Goal: Download file/media

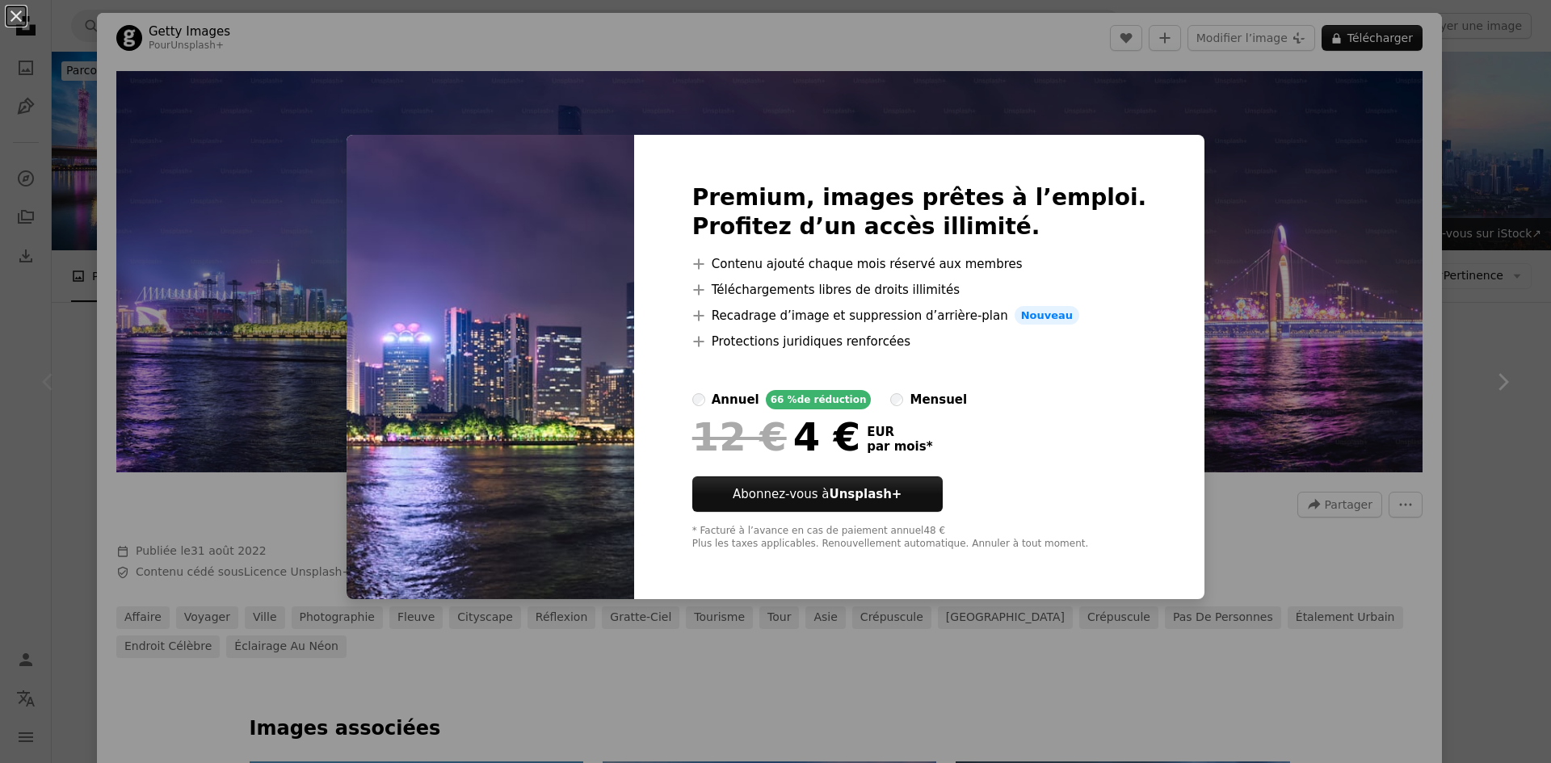
click at [915, 394] on label "mensuel" at bounding box center [928, 399] width 77 height 19
click at [749, 398] on div "annuel" at bounding box center [735, 399] width 48 height 19
click at [1228, 332] on div "An X shape Premium, images prêtes à l’emploi. Profitez d’un accès illimité. A p…" at bounding box center [775, 381] width 1551 height 763
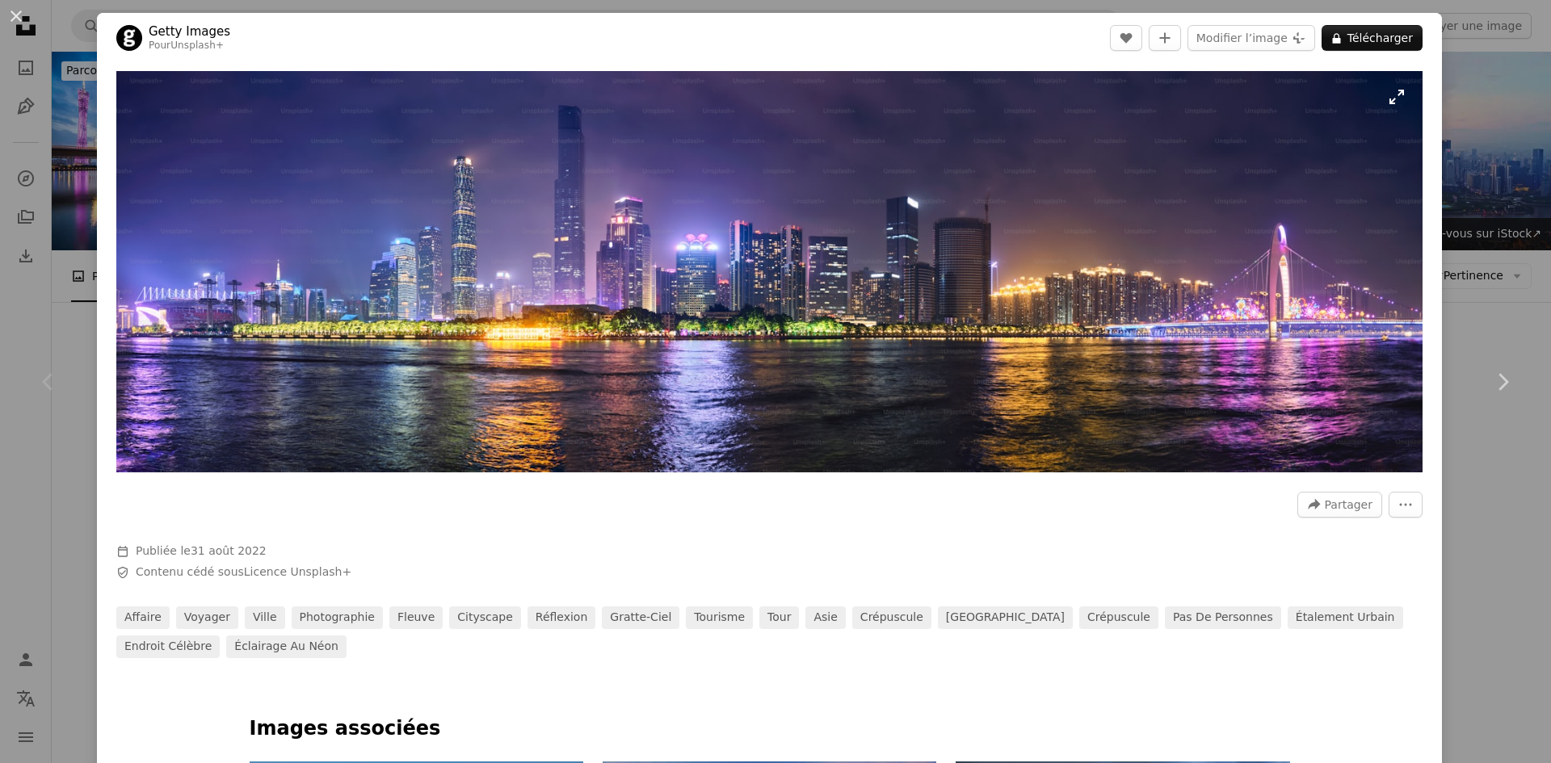
drag, startPoint x: 1458, startPoint y: 0, endPoint x: 913, endPoint y: 193, distance: 579.0
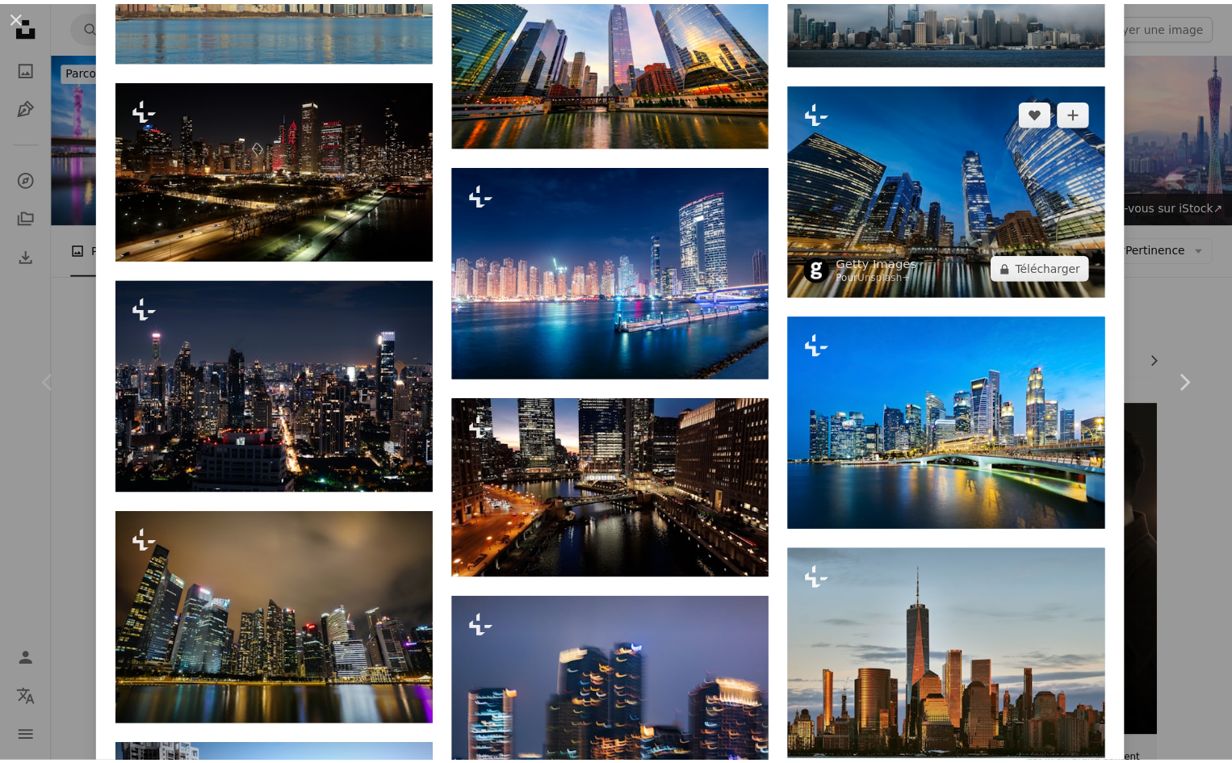
scroll to position [969, 0]
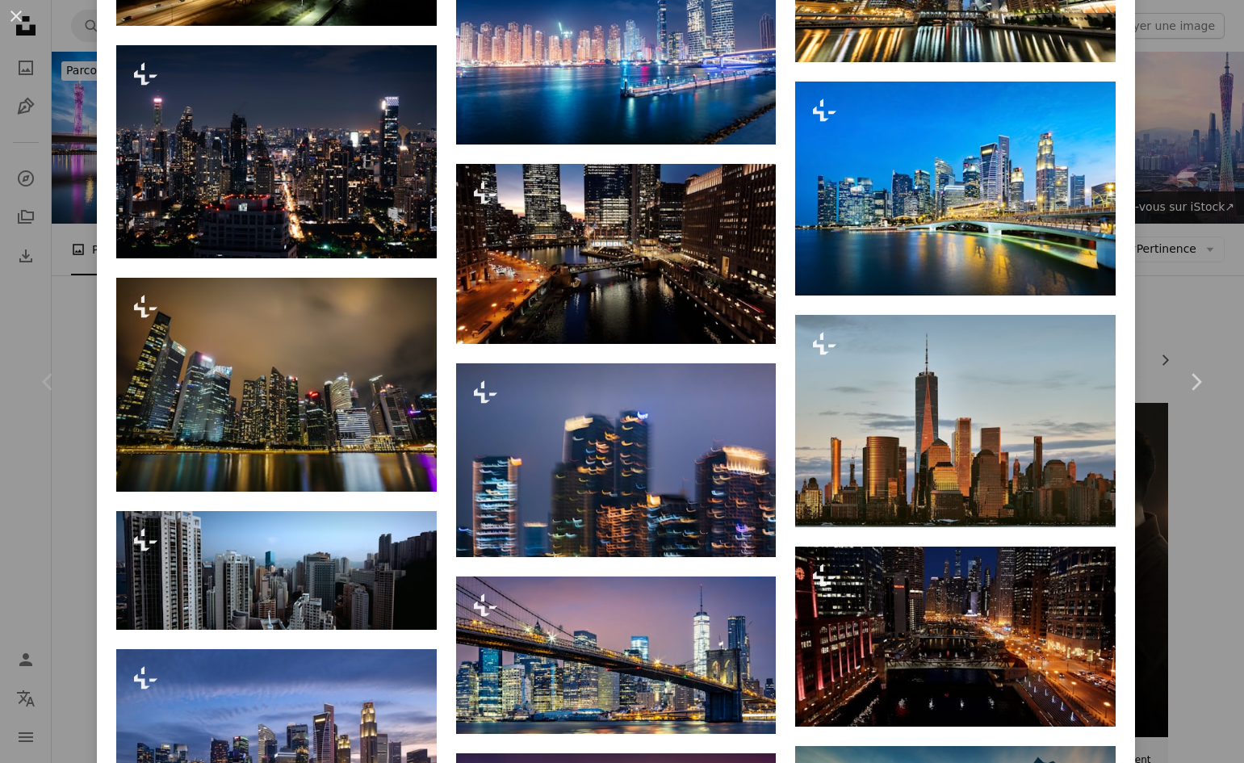
click at [1148, 170] on div "An X shape Chevron left Chevron right Getty Images Pour Unsplash+ A heart A plu…" at bounding box center [622, 381] width 1244 height 763
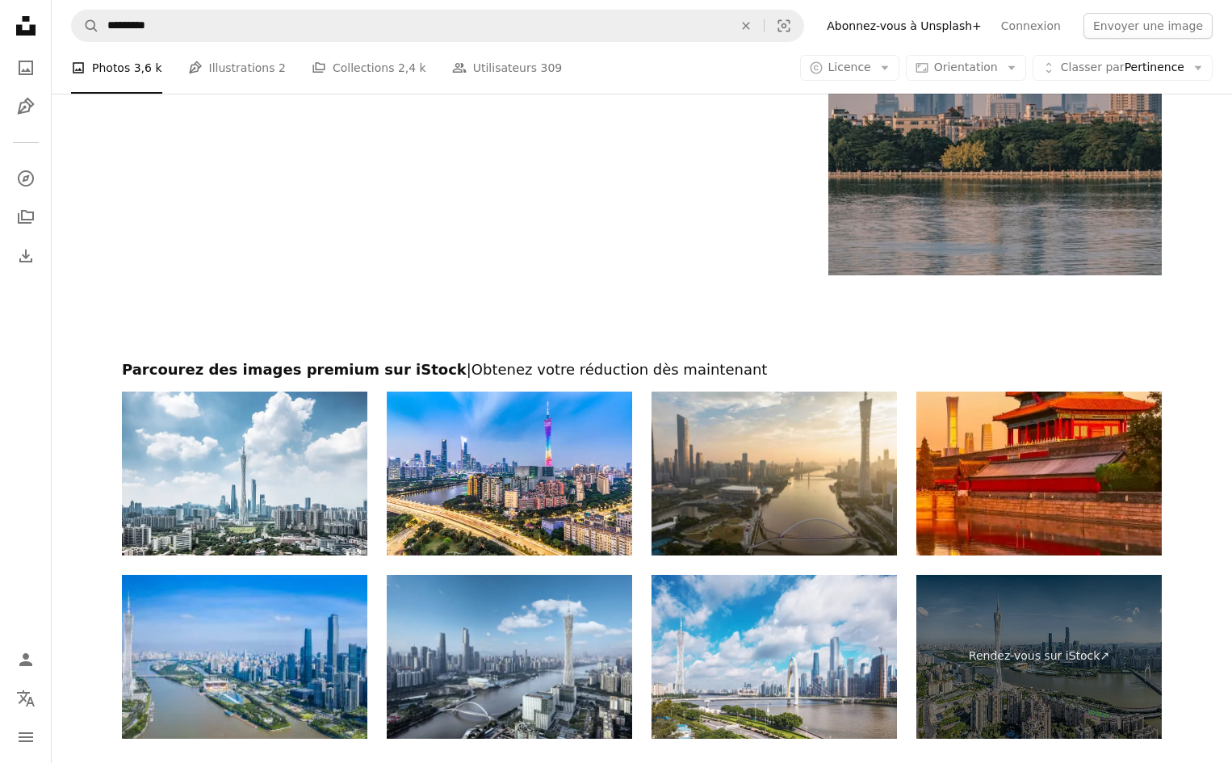
scroll to position [2907, 0]
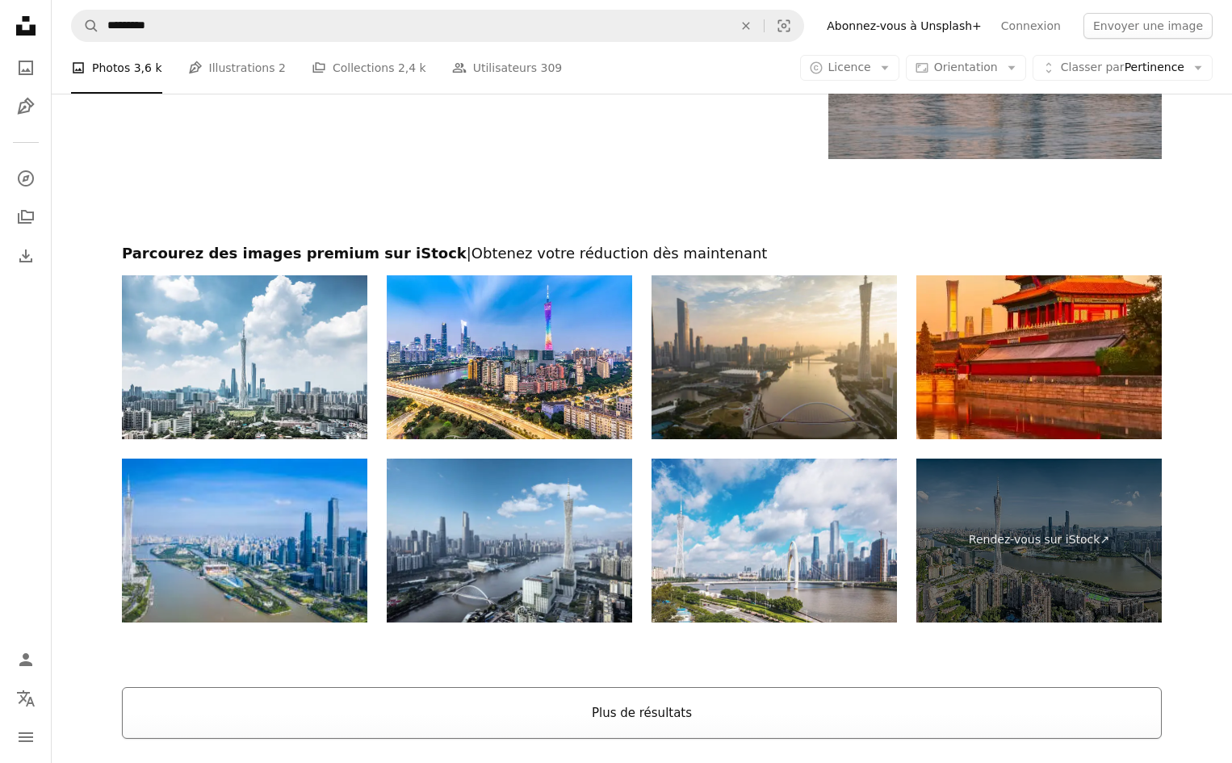
click at [689, 709] on button "Plus de résultats" at bounding box center [642, 713] width 1040 height 52
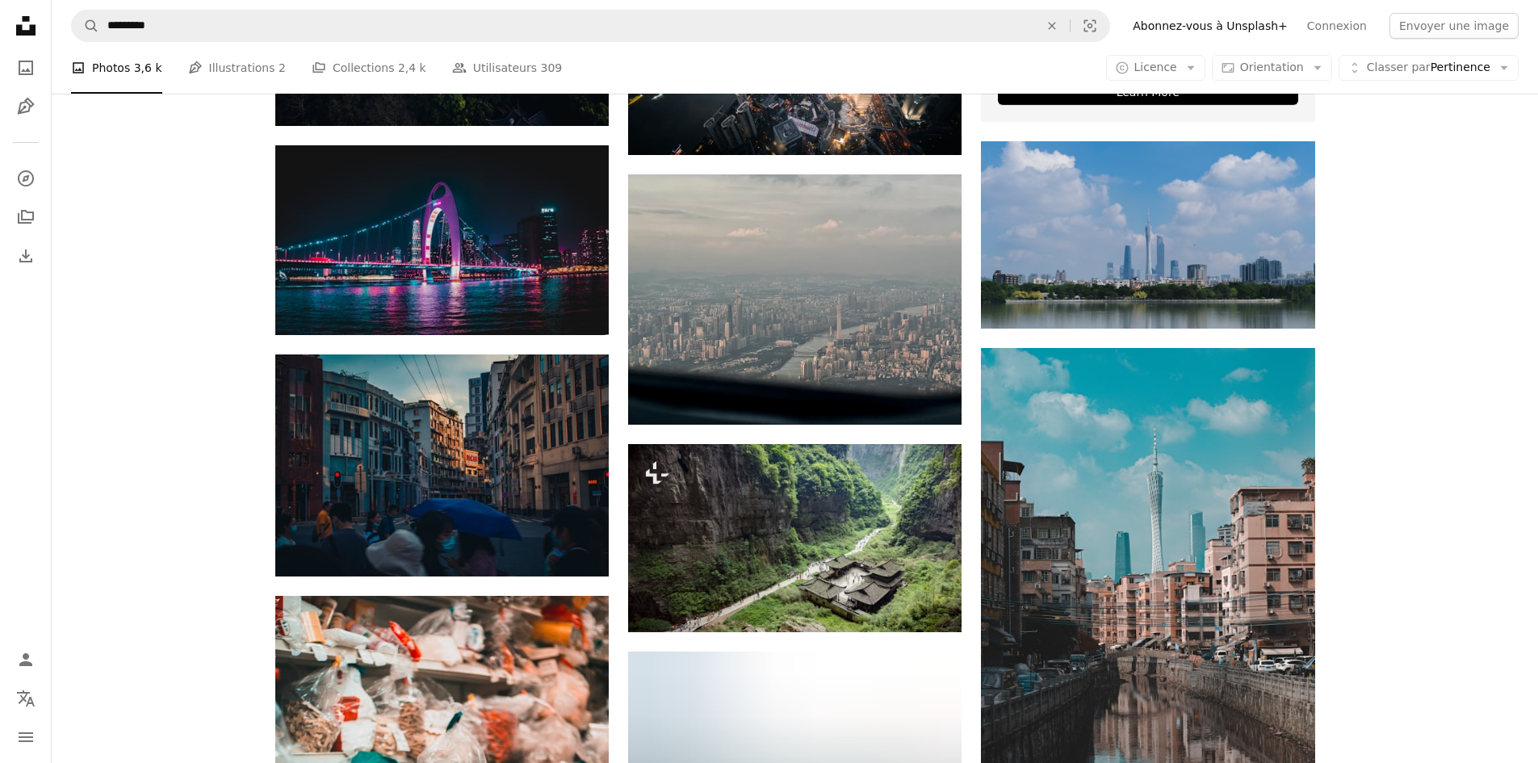
scroll to position [7294, 0]
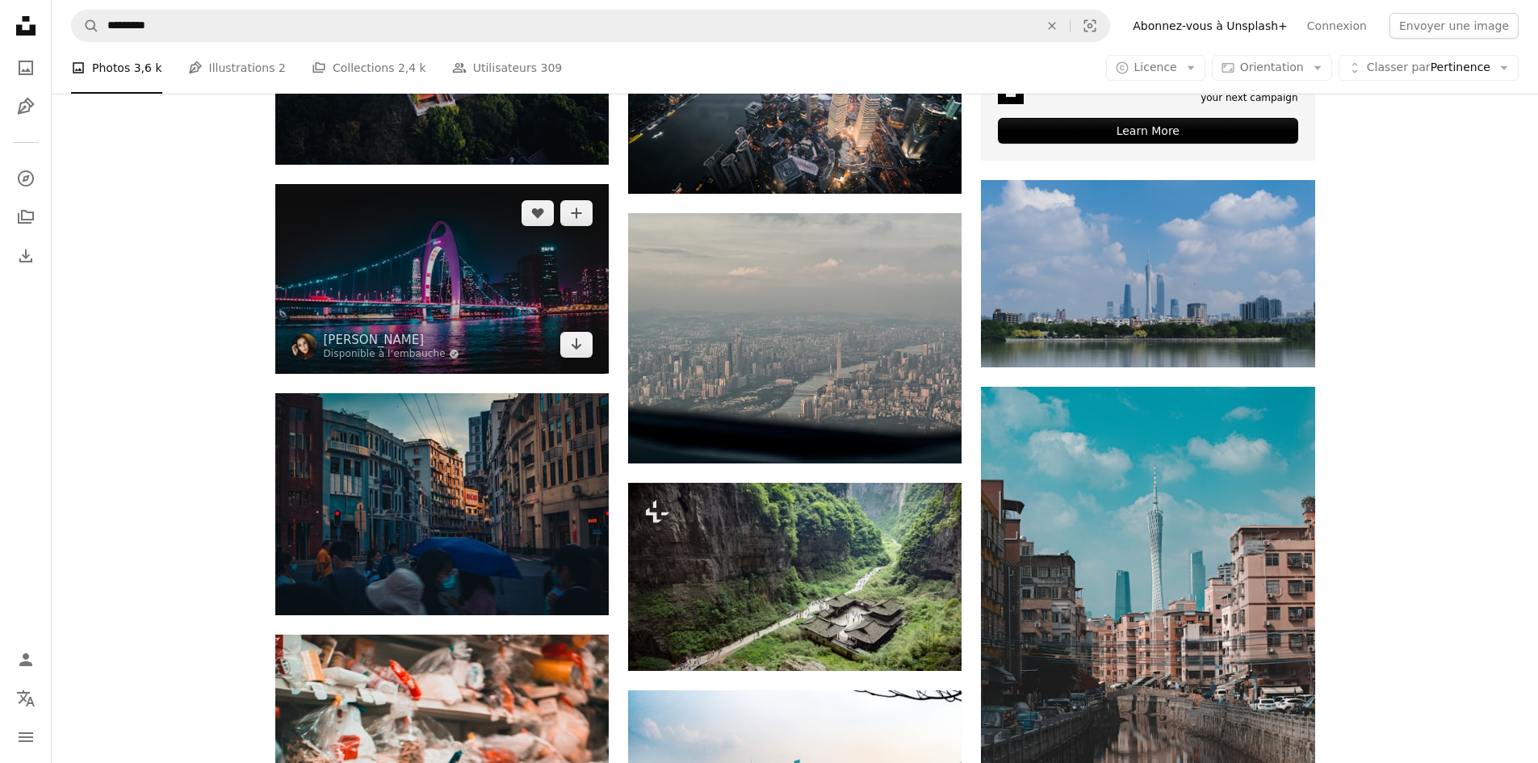
click at [465, 303] on img at bounding box center [442, 279] width 334 height 190
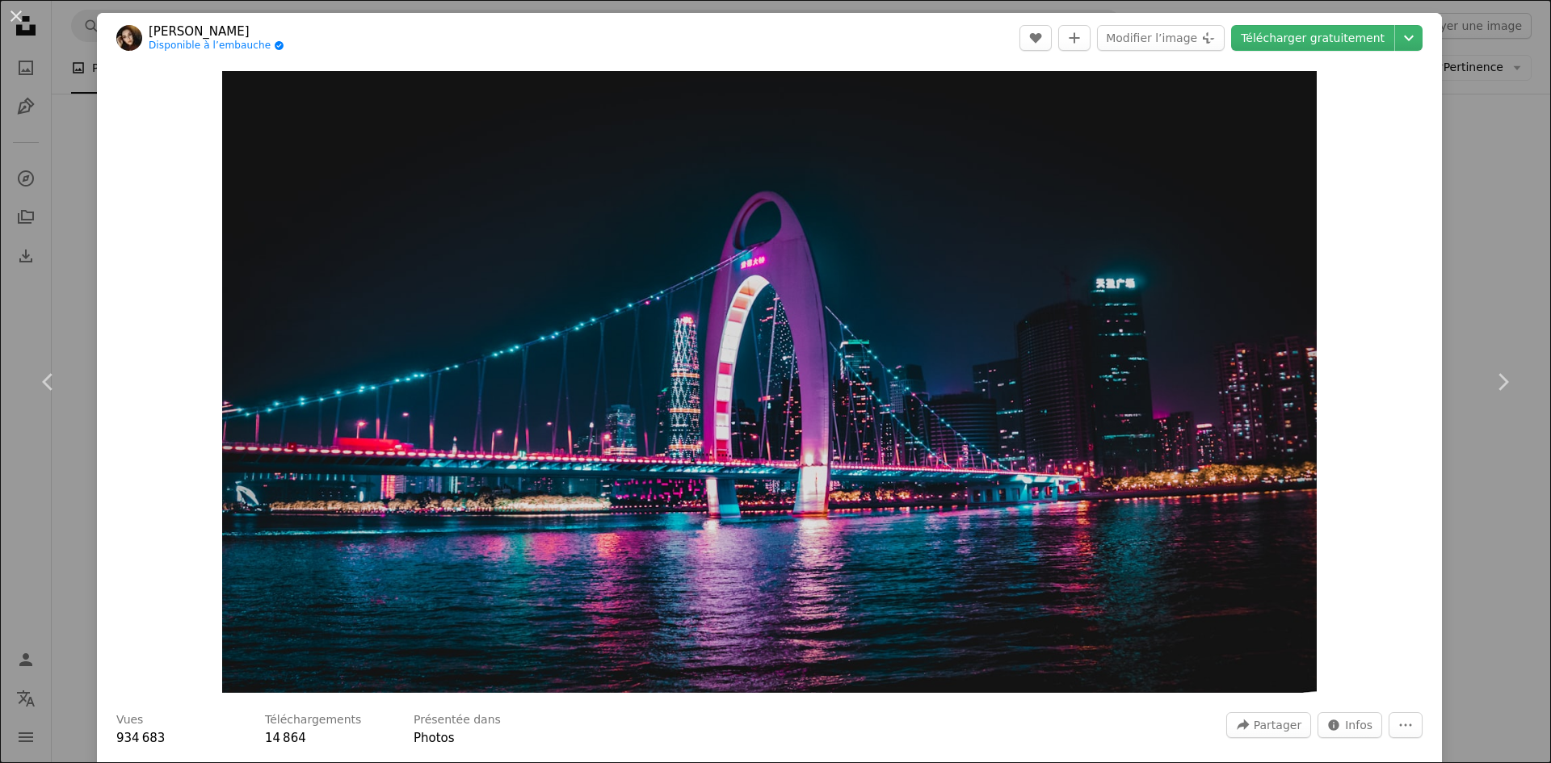
click at [1468, 116] on div "An X shape Chevron left Chevron right [PERSON_NAME] Disponible à l’embauche A c…" at bounding box center [775, 381] width 1551 height 763
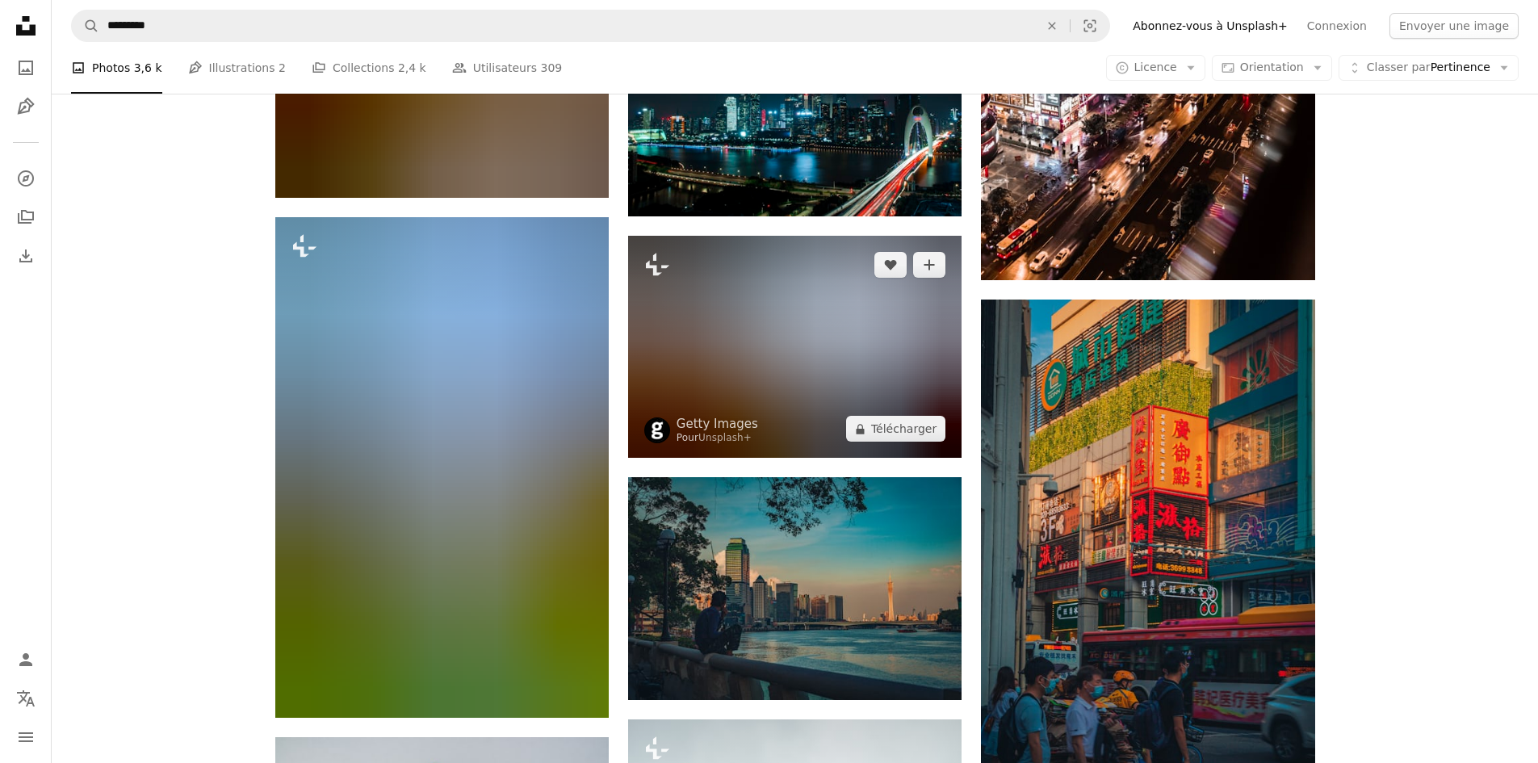
scroll to position [8748, 0]
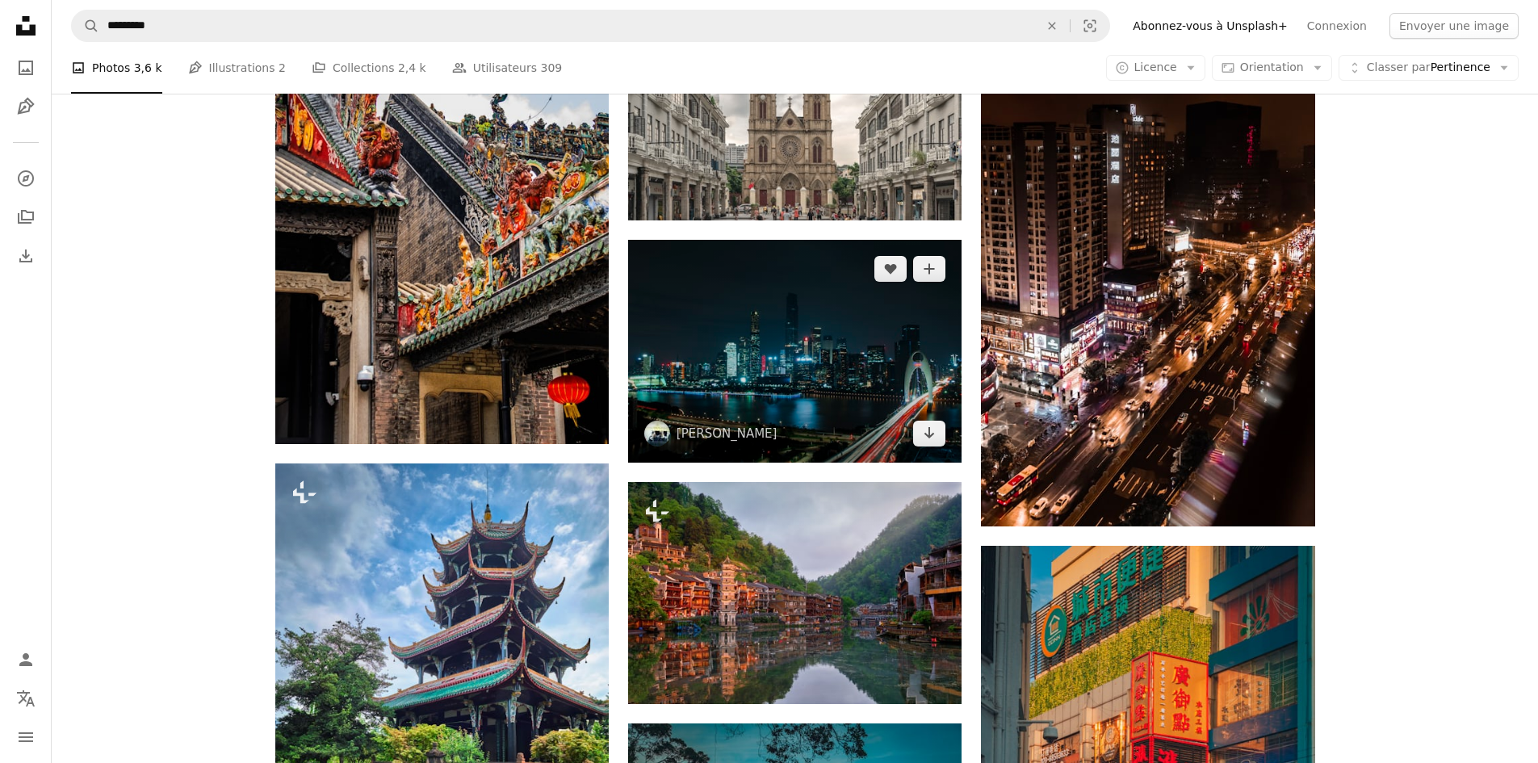
click at [885, 397] on img at bounding box center [795, 351] width 334 height 222
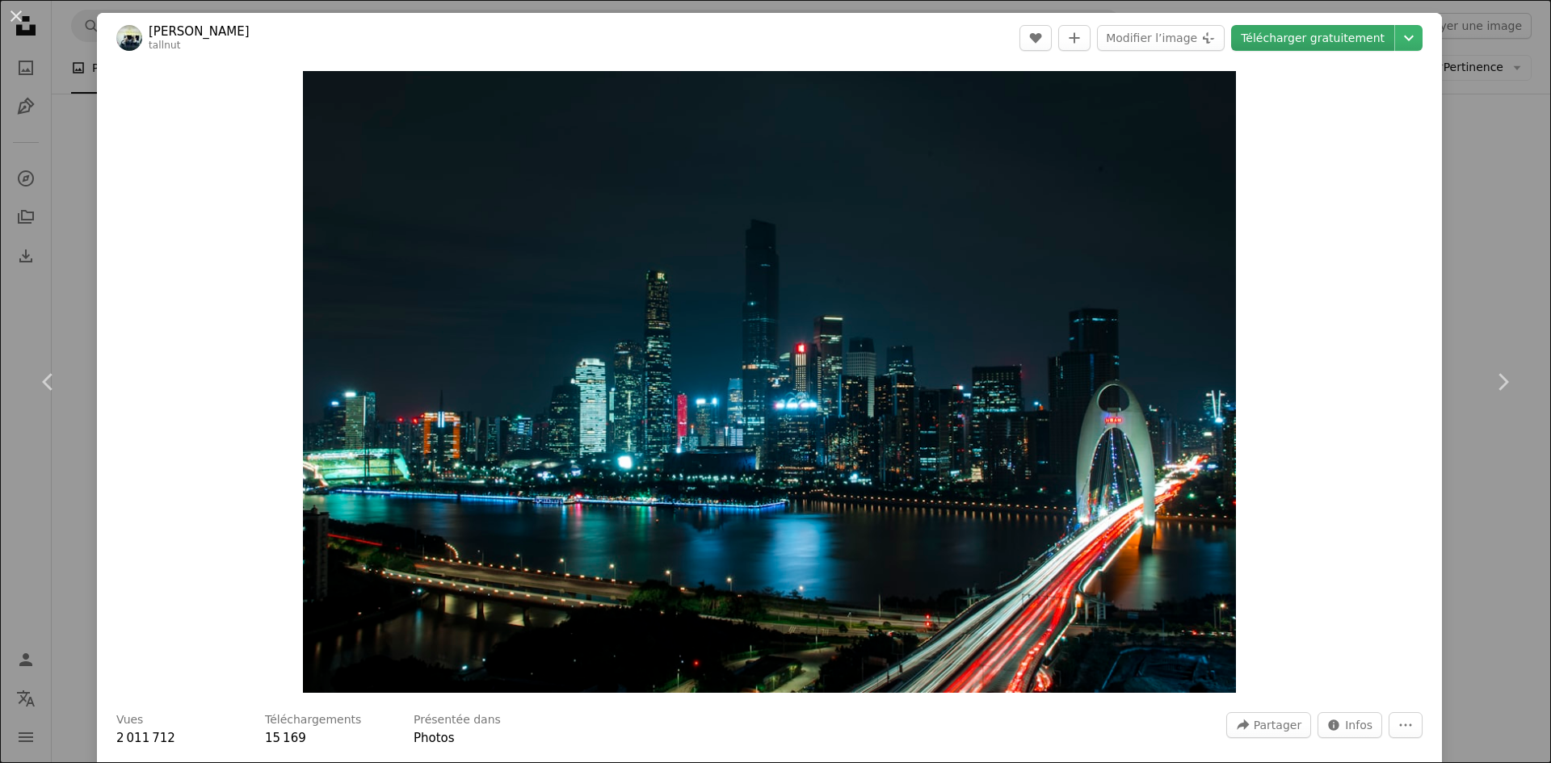
click at [1332, 41] on link "Télécharger gratuitement" at bounding box center [1312, 38] width 163 height 26
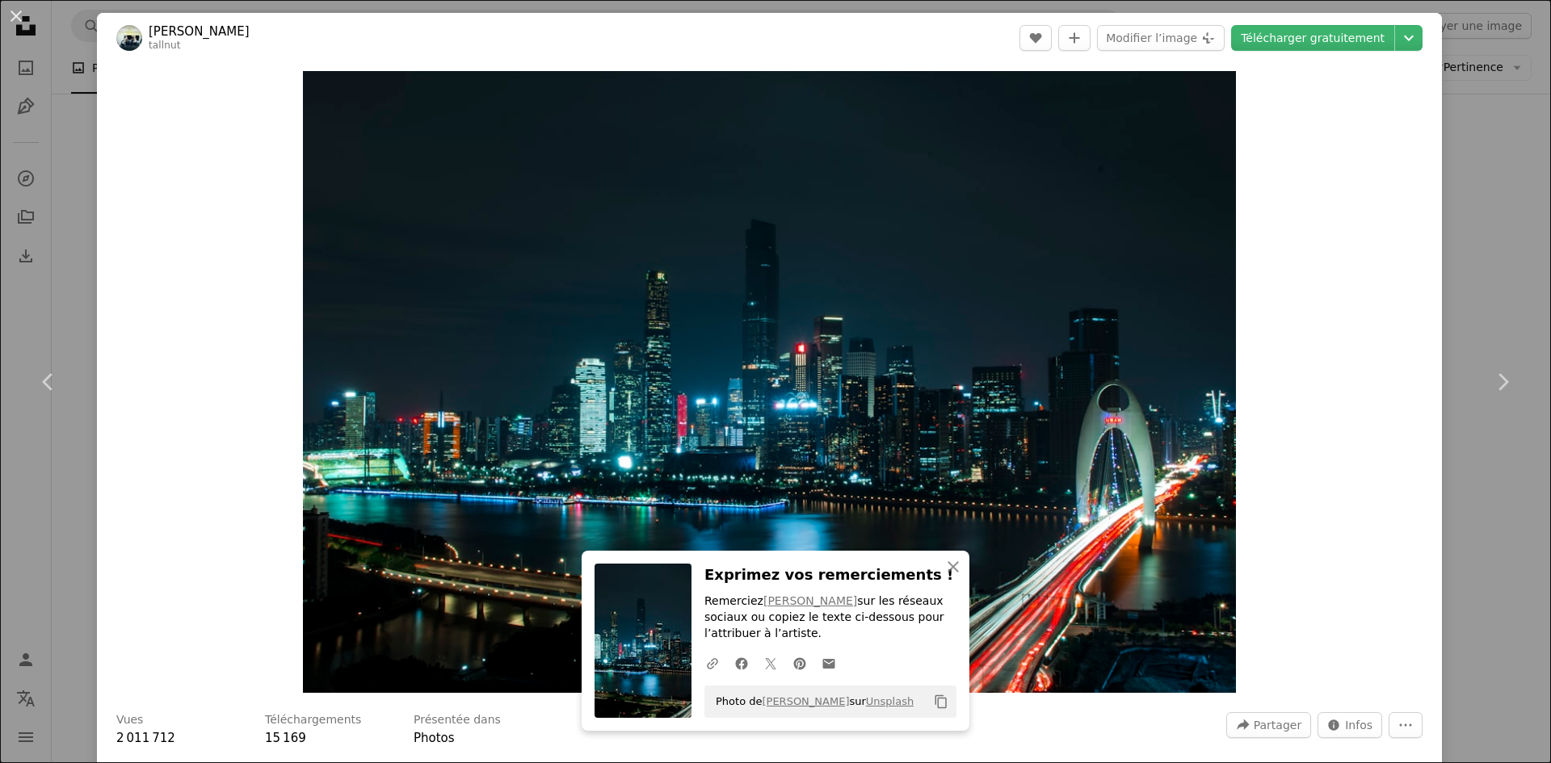
click at [1469, 149] on div "An X shape Chevron left Chevron right An X shape Fermer Exprimez vos remercieme…" at bounding box center [775, 381] width 1551 height 763
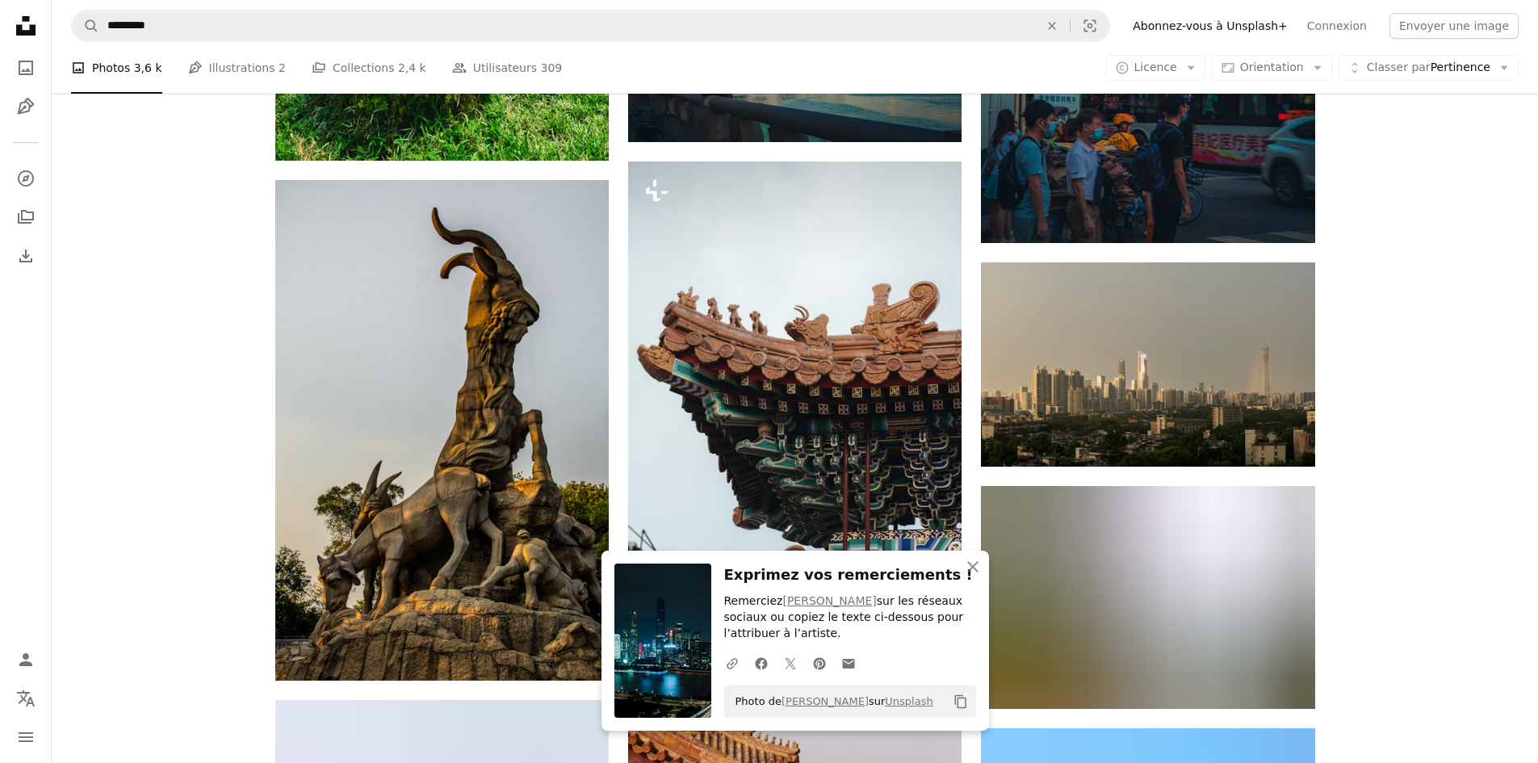
scroll to position [9797, 0]
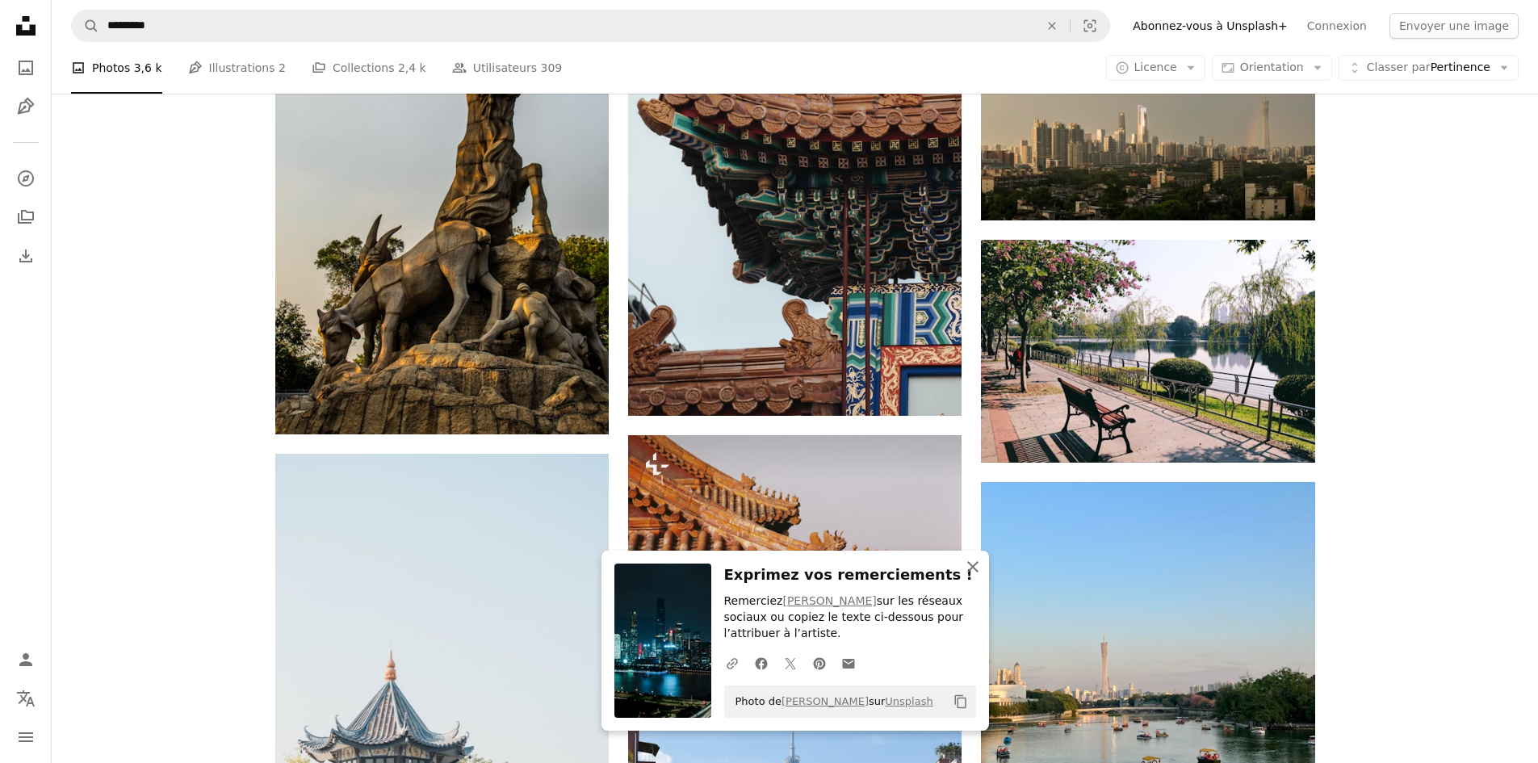
click at [968, 568] on icon "An X shape" at bounding box center [972, 566] width 19 height 19
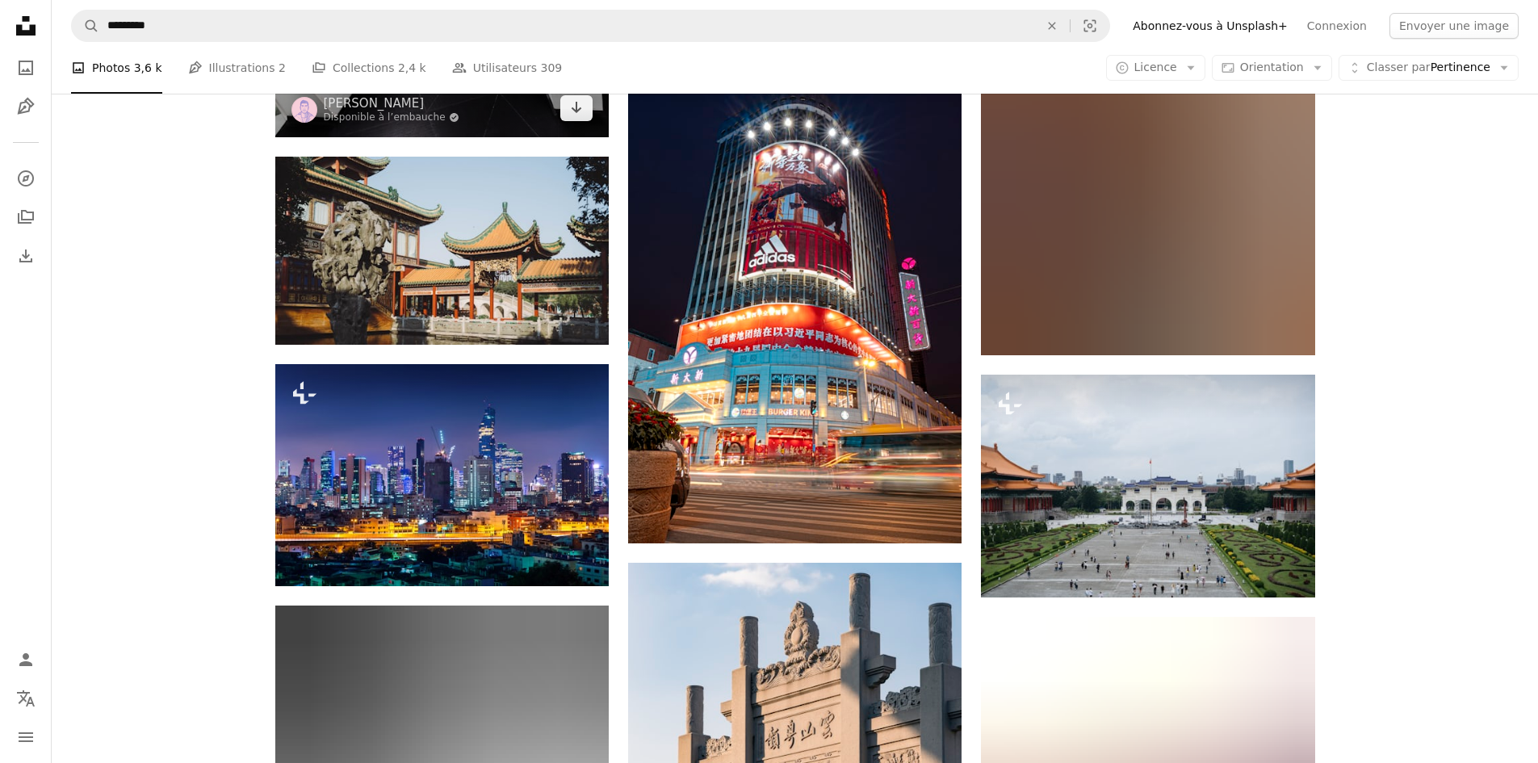
scroll to position [17388, 0]
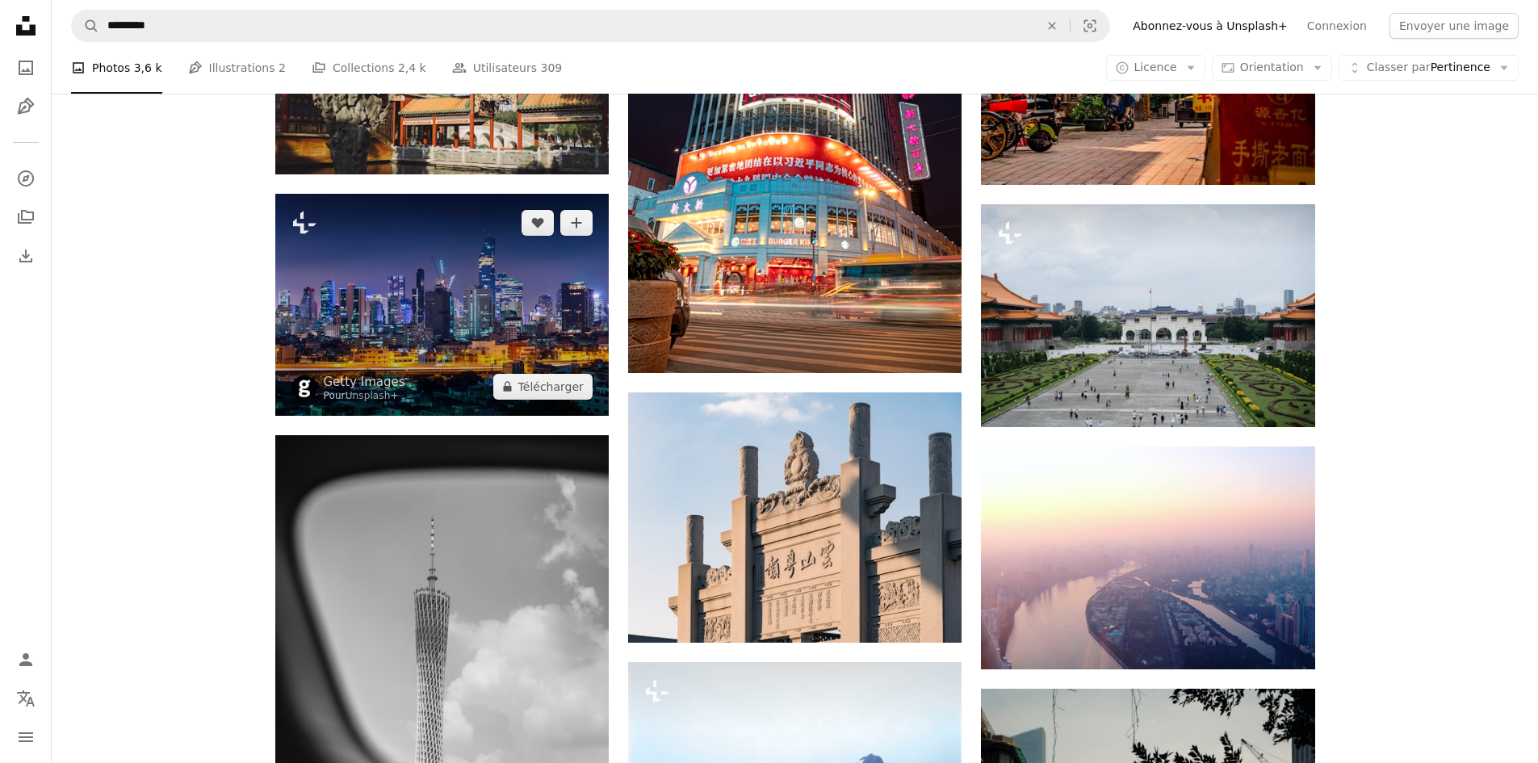
click at [436, 292] on img at bounding box center [442, 305] width 334 height 222
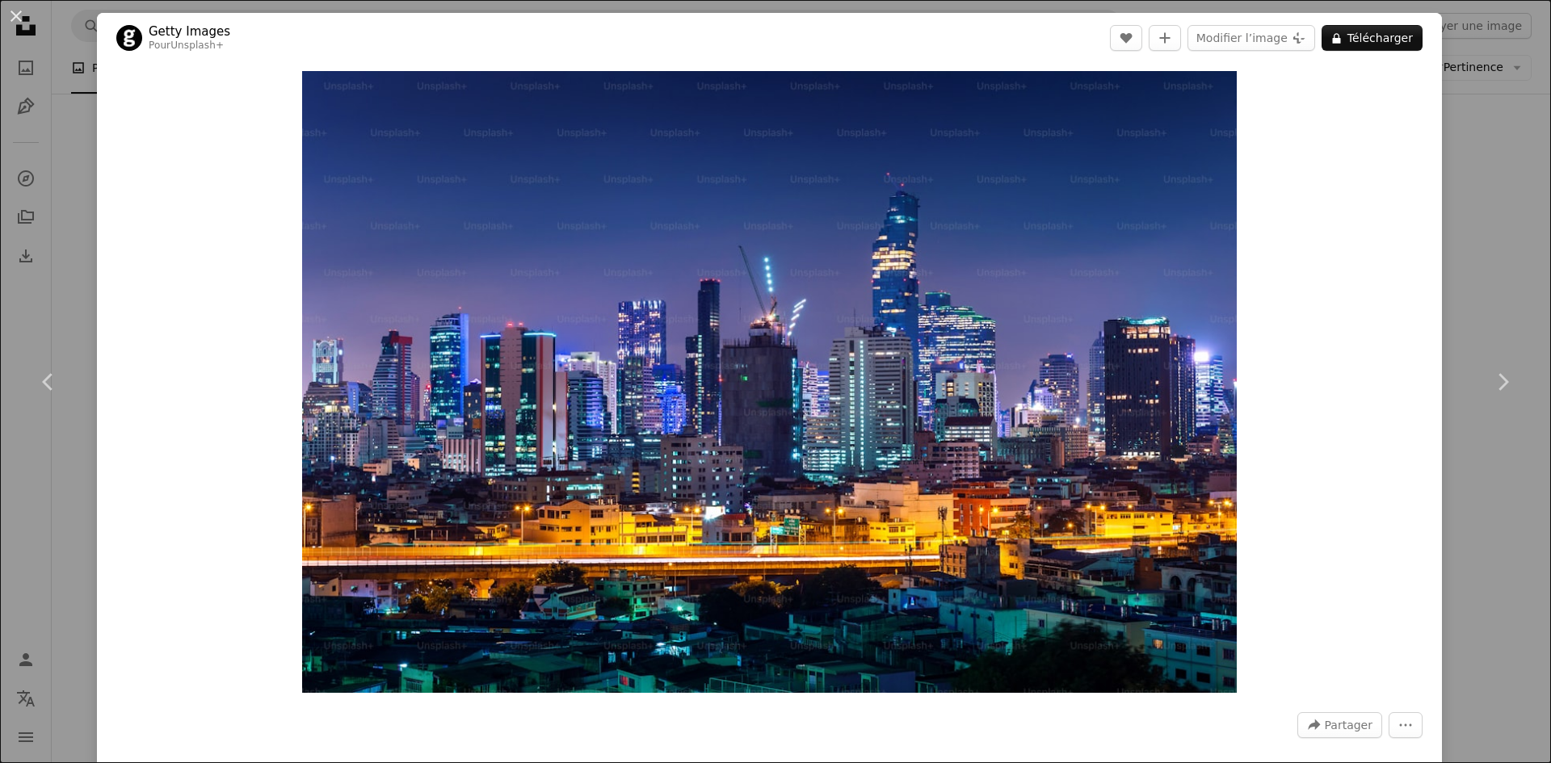
click at [1458, 172] on div "An X shape Chevron left Chevron right Getty Images Pour Unsplash+ A heart A plu…" at bounding box center [775, 381] width 1551 height 763
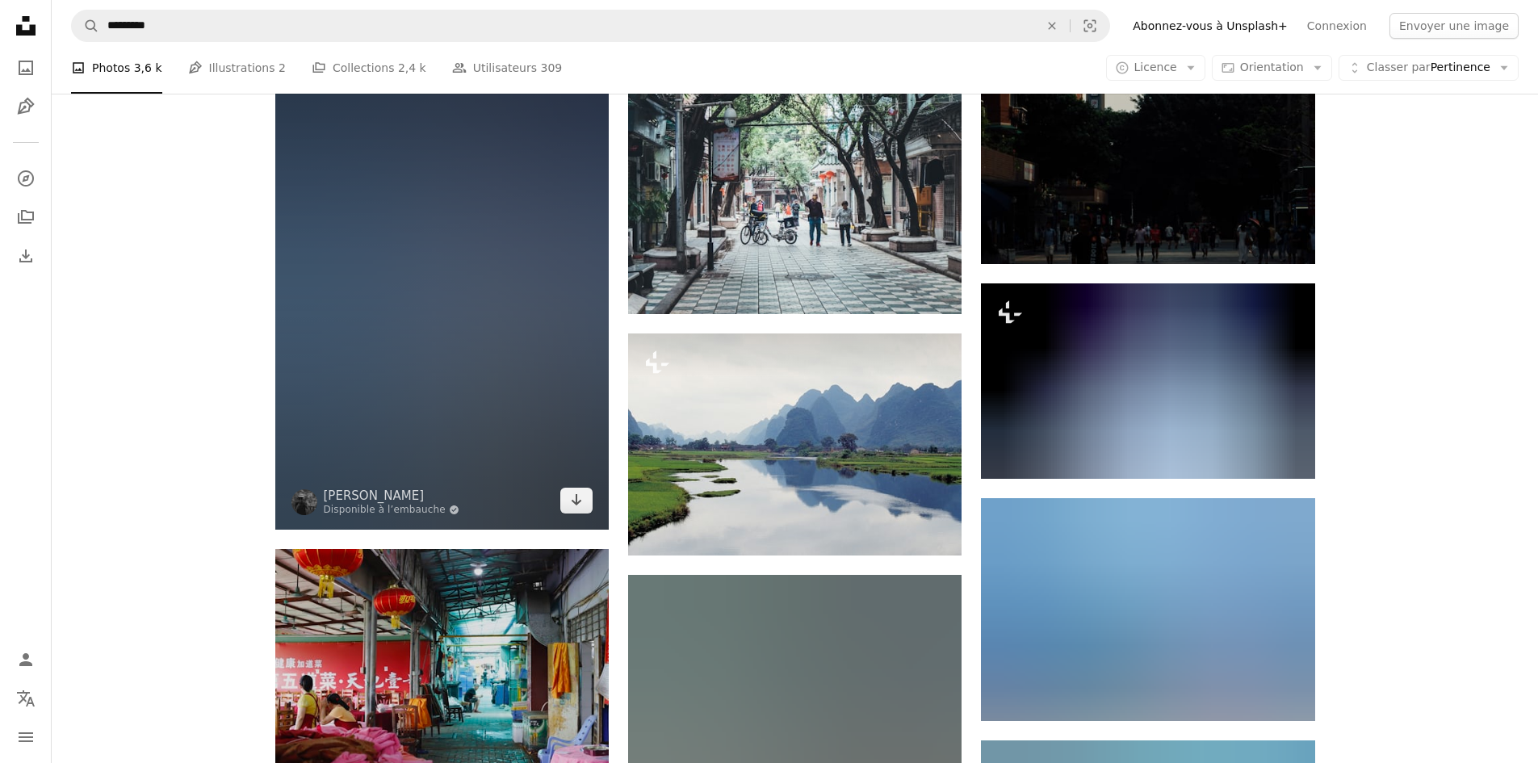
scroll to position [18358, 0]
